Goal: Task Accomplishment & Management: Manage account settings

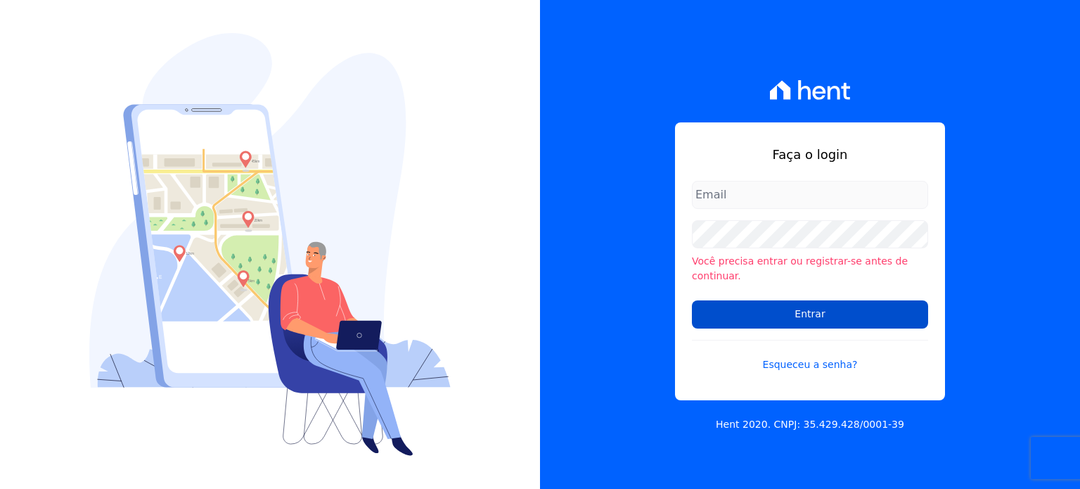
type input "financeiro@imobcon.com"
click at [794, 314] on input "Entrar" at bounding box center [810, 314] width 236 height 28
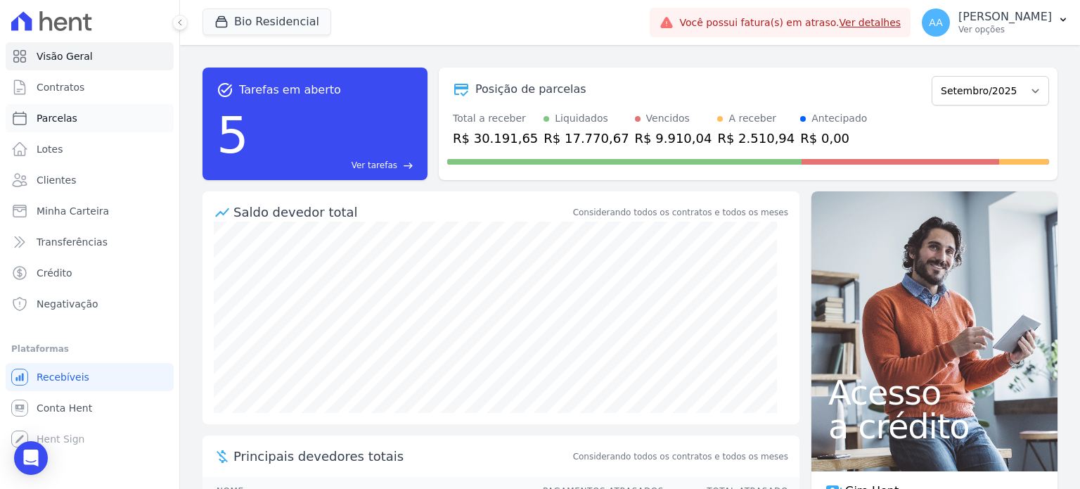
click at [51, 118] on span "Parcelas" at bounding box center [57, 118] width 41 height 14
select select
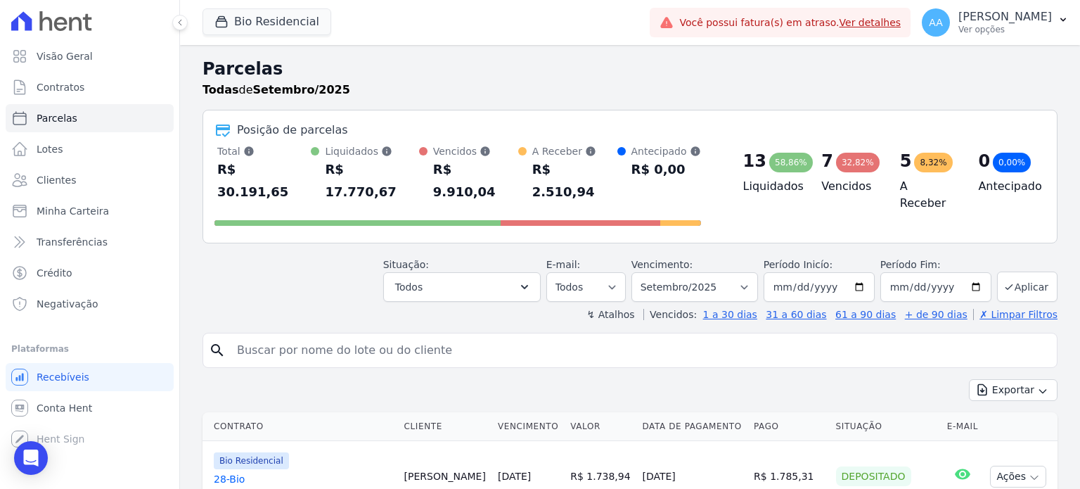
click at [356, 336] on input "search" at bounding box center [640, 350] width 823 height 28
type input "alex"
drag, startPoint x: 356, startPoint y: 331, endPoint x: 471, endPoint y: 345, distance: 116.3
click at [315, 336] on input "alex" at bounding box center [640, 350] width 823 height 28
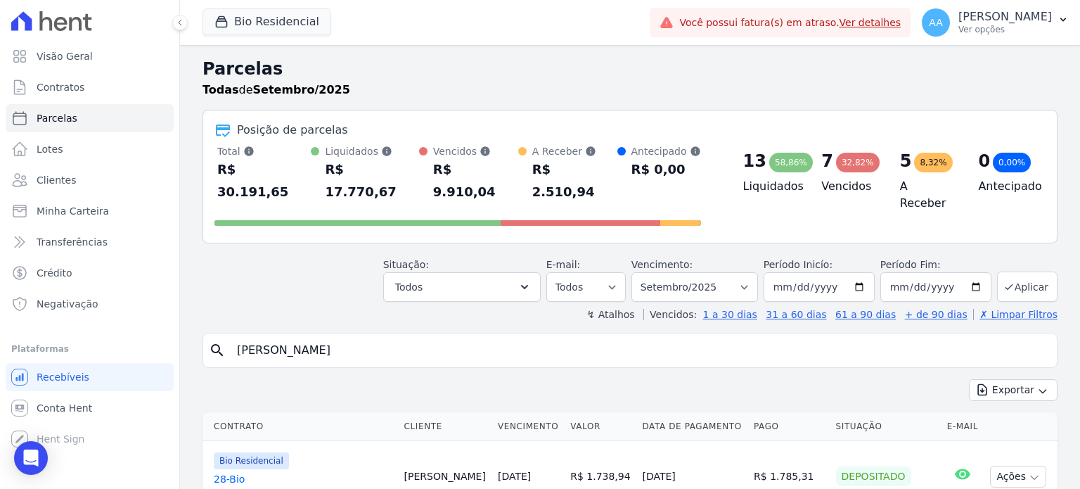
click at [214, 342] on icon "search" at bounding box center [217, 350] width 17 height 17
click at [223, 342] on icon "search" at bounding box center [217, 350] width 17 height 17
click at [267, 336] on input "alex" at bounding box center [640, 350] width 823 height 28
drag, startPoint x: 855, startPoint y: 353, endPoint x: 838, endPoint y: 354, distance: 17.6
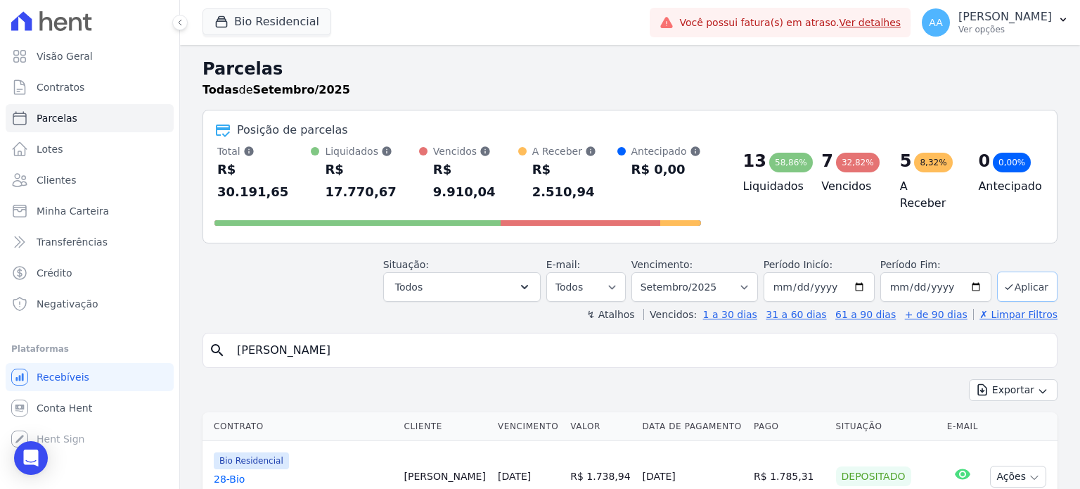
click at [1023, 272] on button "Aplicar" at bounding box center [1027, 287] width 60 height 30
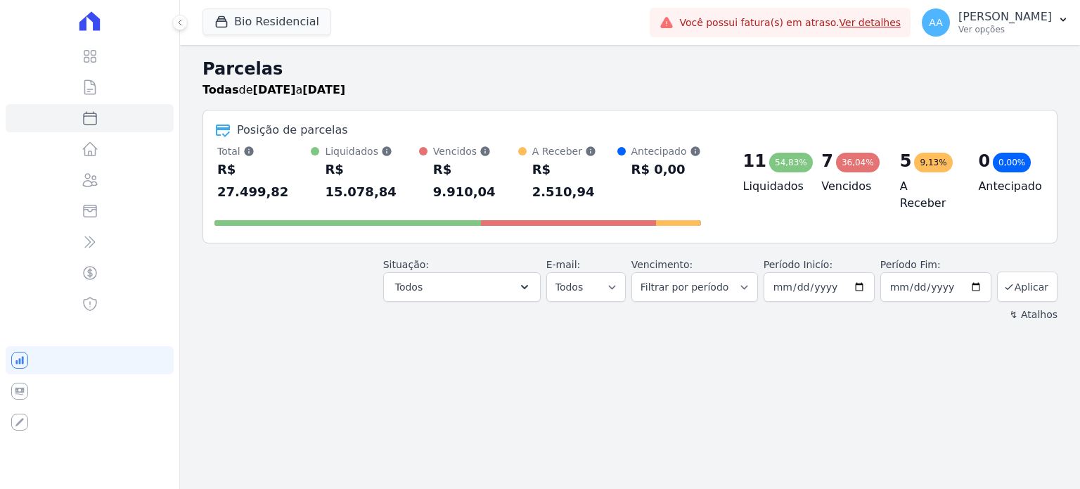
select select
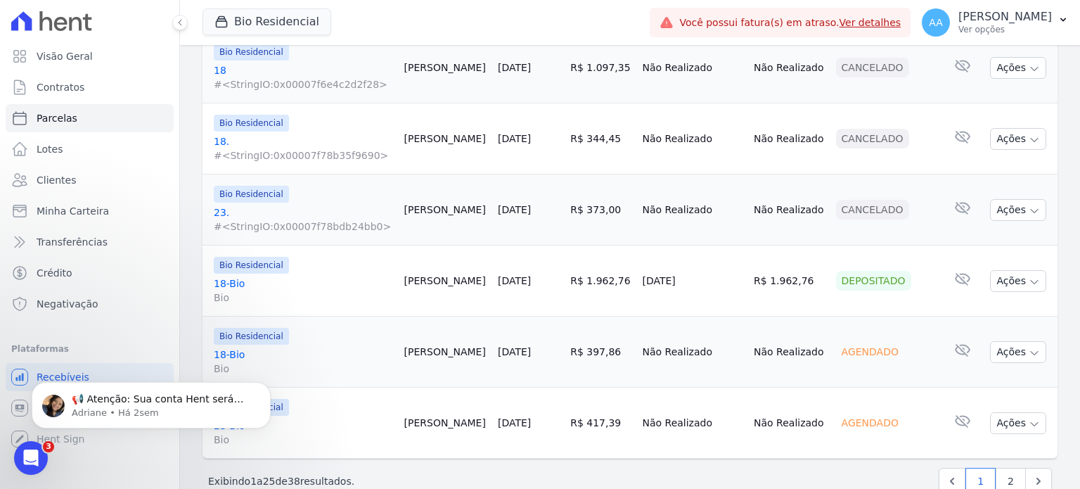
scroll to position [1761, 0]
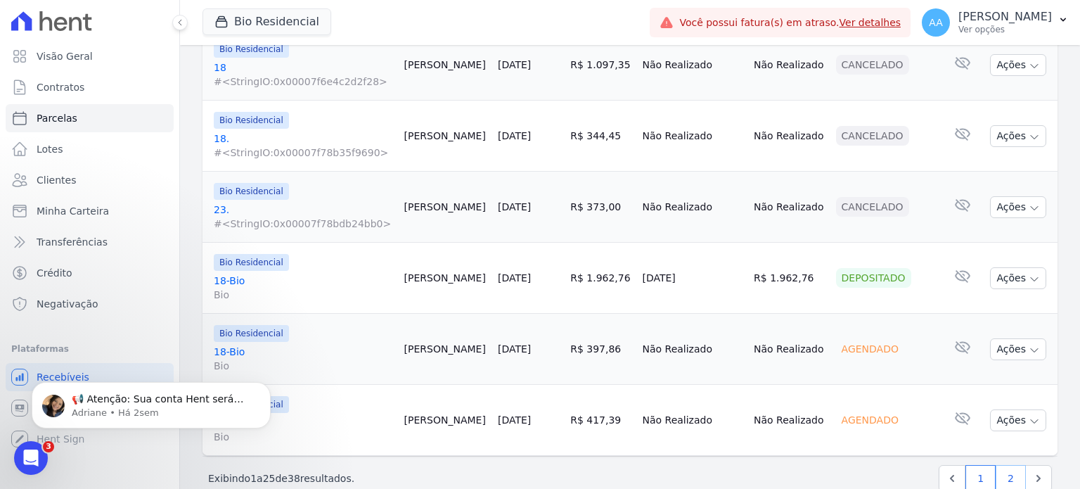
click at [997, 465] on link "2" at bounding box center [1011, 478] width 30 height 27
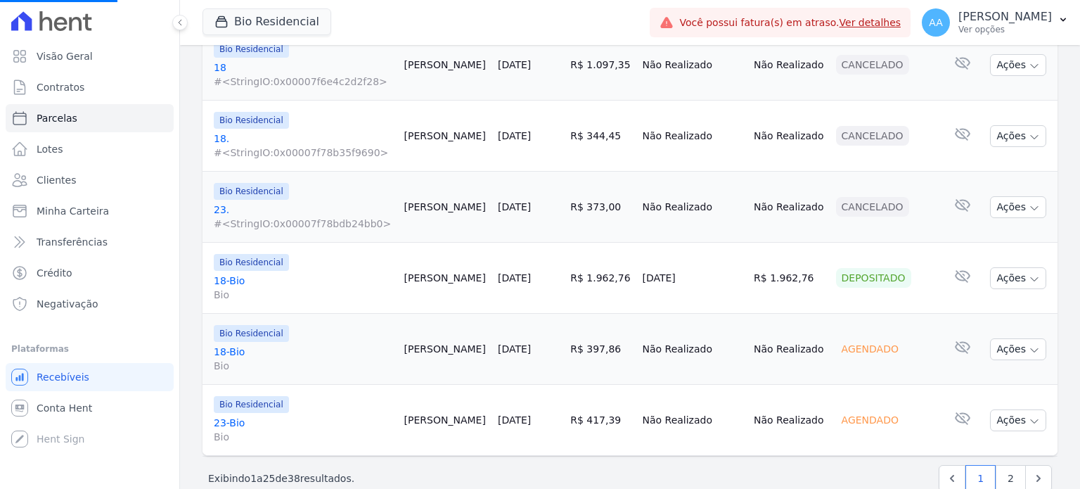
select select
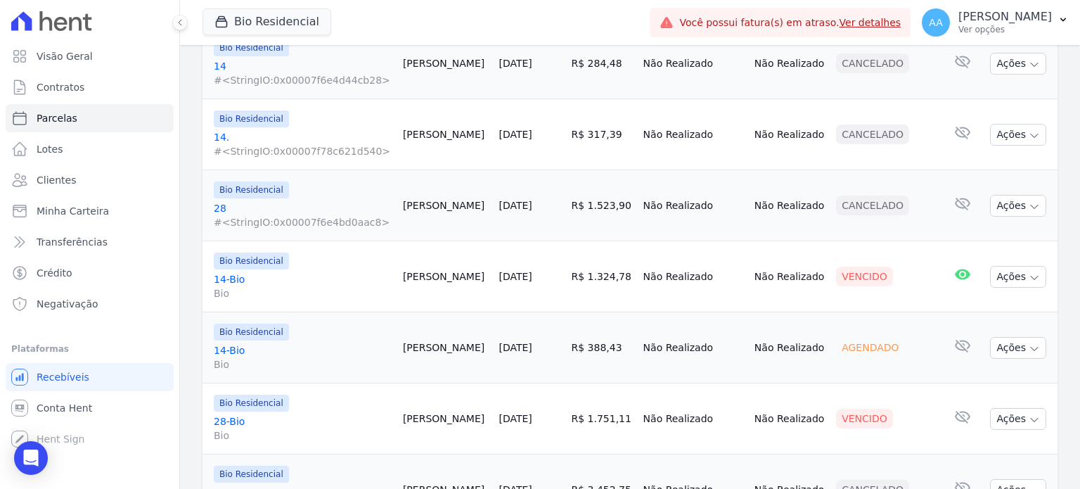
scroll to position [774, 0]
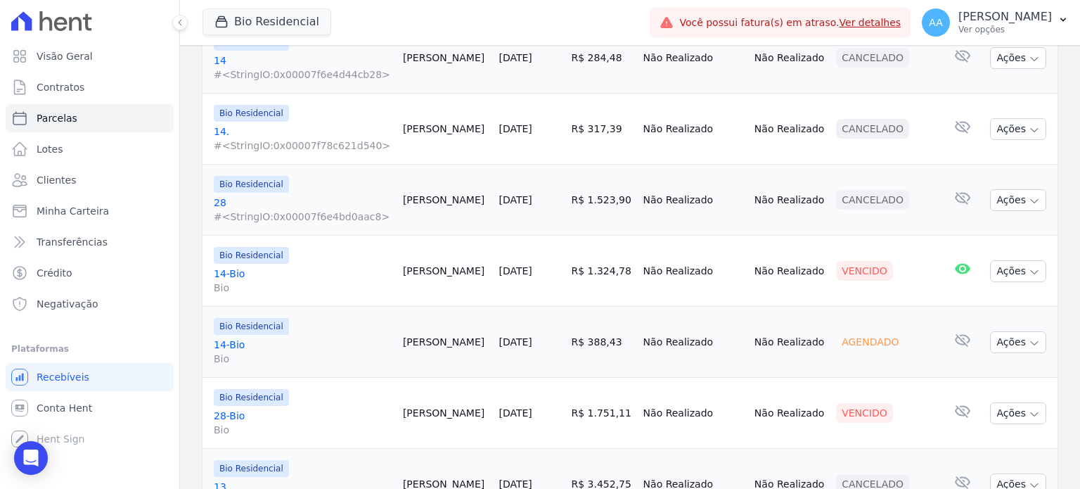
drag, startPoint x: 883, startPoint y: 252, endPoint x: 821, endPoint y: 236, distance: 64.5
click at [831, 236] on td "Vencido" at bounding box center [886, 271] width 111 height 71
drag, startPoint x: 869, startPoint y: 381, endPoint x: 808, endPoint y: 385, distance: 61.3
click at [808, 385] on tr "Bio Residencial 28-Bio Bio [PERSON_NAME] [DATE] R$ 1.751,11 Não Realizado Não R…" at bounding box center [630, 413] width 855 height 71
drag, startPoint x: 898, startPoint y: 326, endPoint x: 828, endPoint y: 314, distance: 70.5
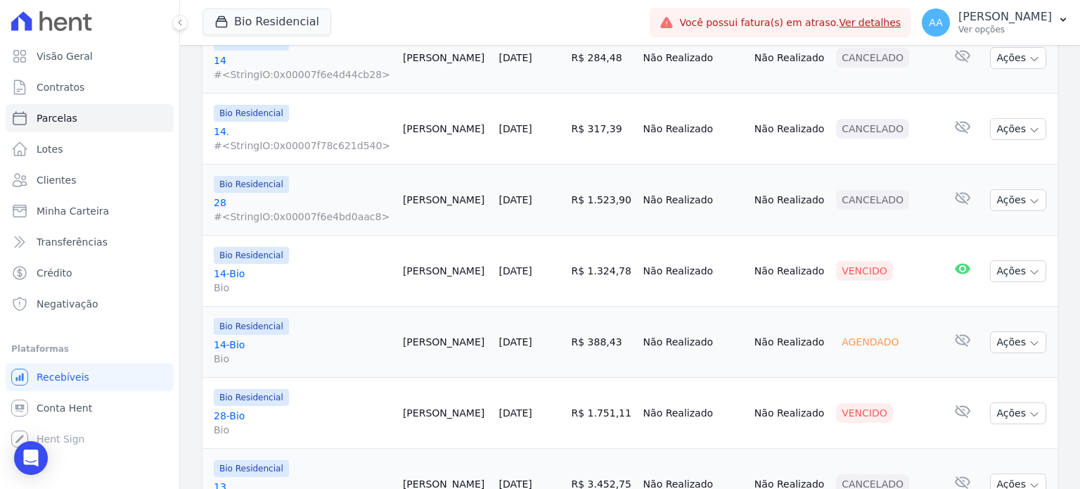
click at [836, 332] on div "Agendado" at bounding box center [886, 342] width 100 height 20
click at [955, 260] on icon at bounding box center [963, 268] width 17 height 17
